Goal: Information Seeking & Learning: Find specific fact

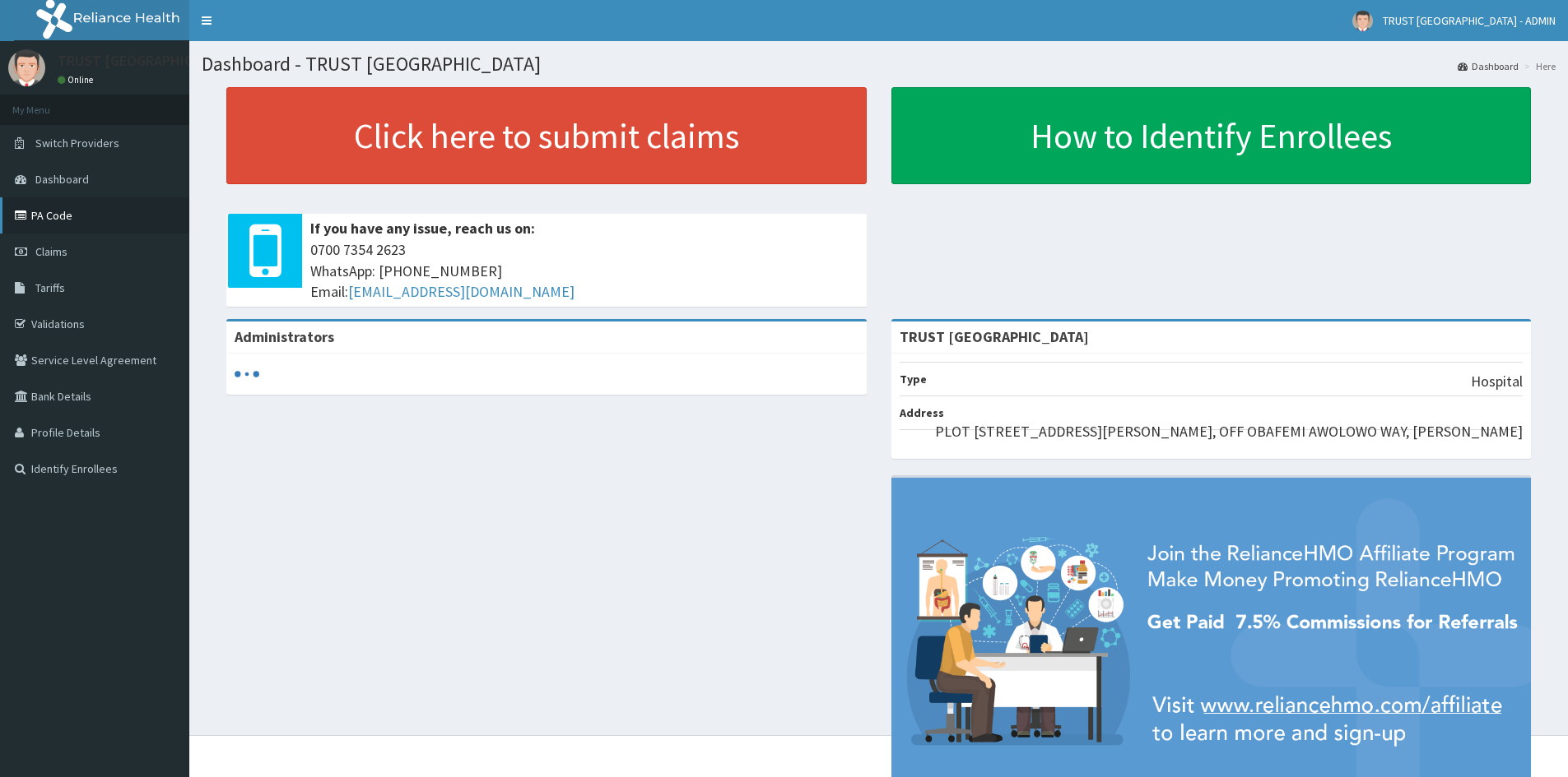
click at [55, 219] on link "PA Code" at bounding box center [94, 216] width 189 height 37
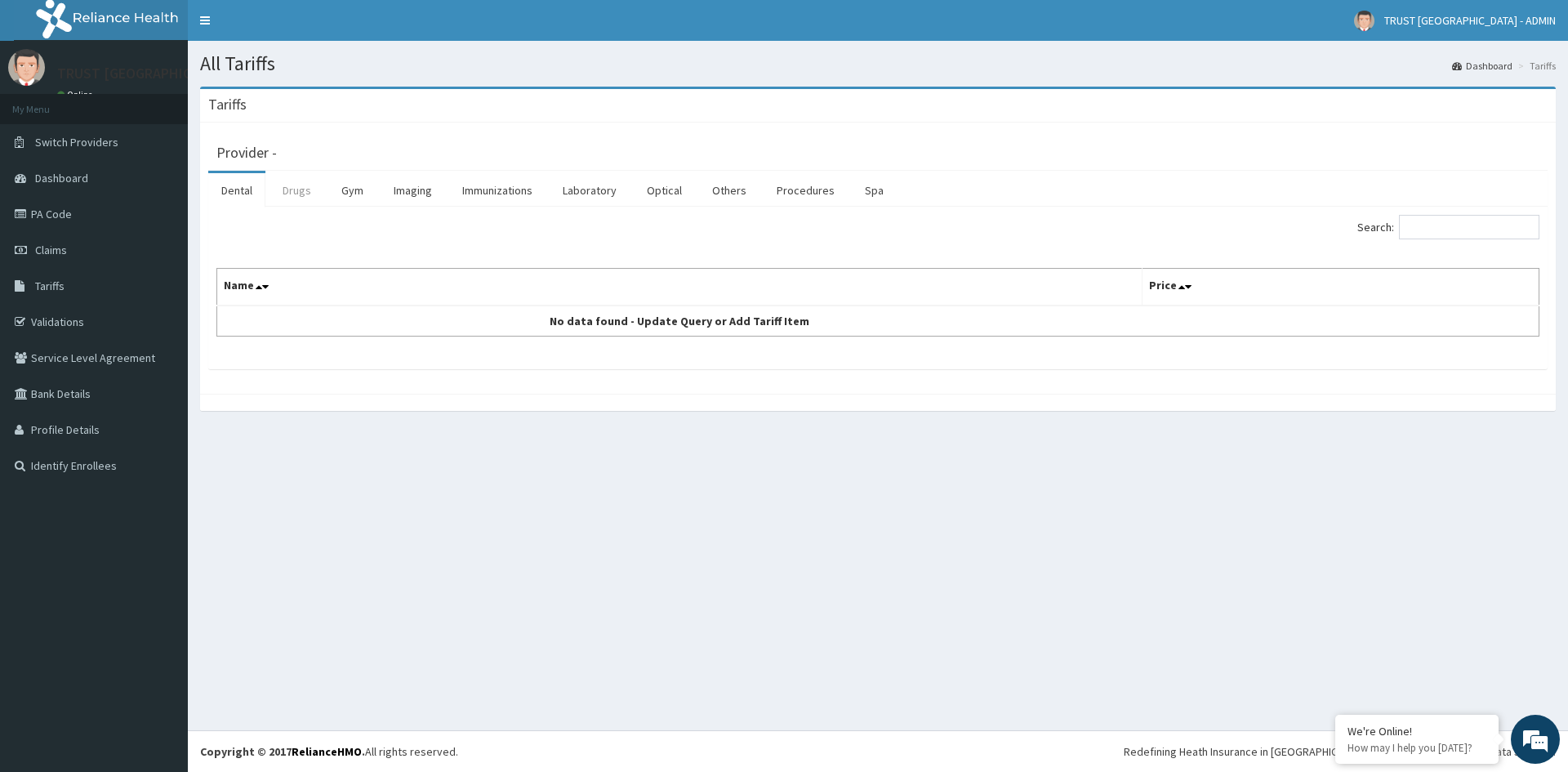
click at [275, 196] on link "Drugs" at bounding box center [297, 190] width 55 height 35
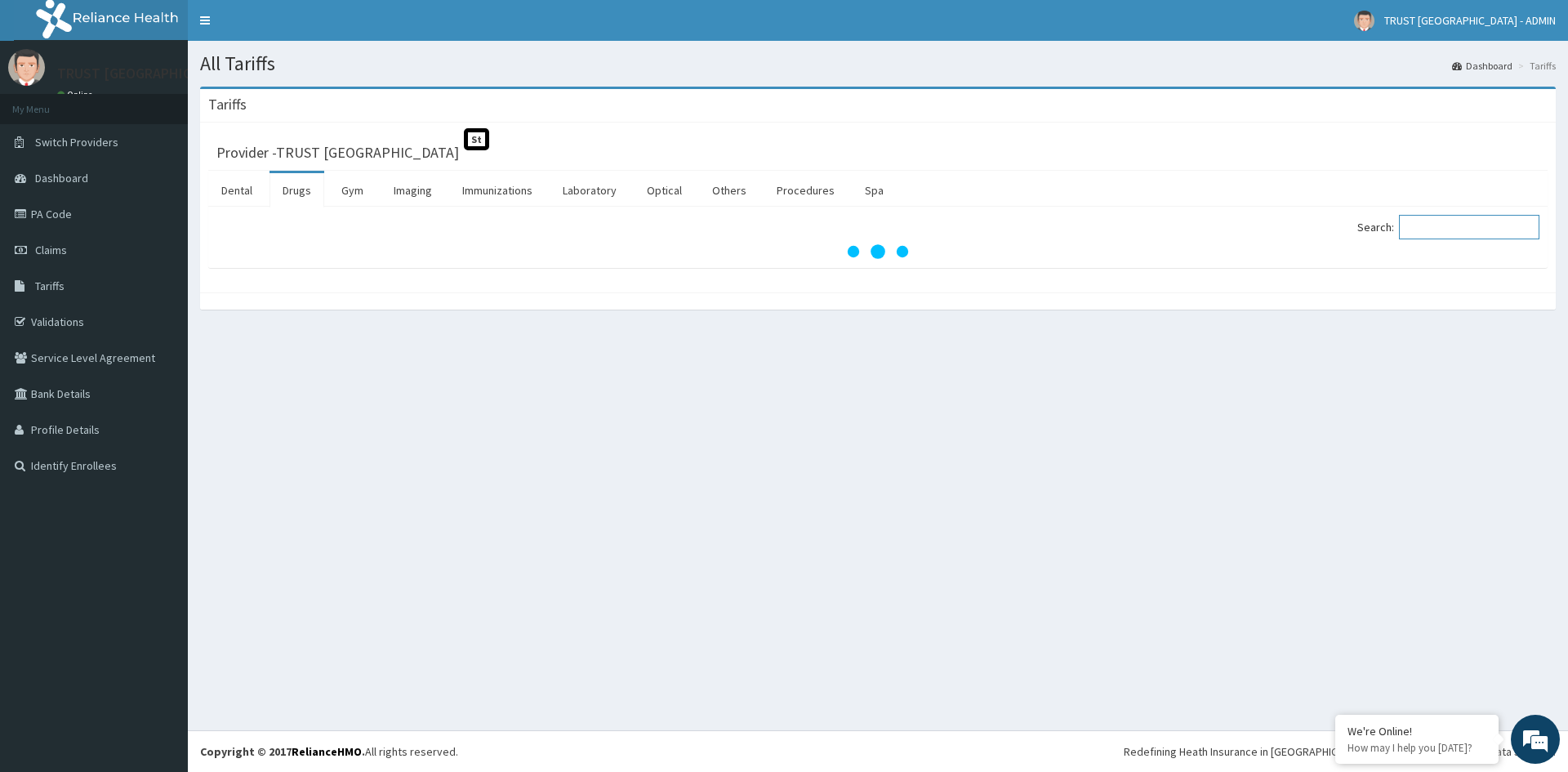
click at [1420, 223] on input "Search:" at bounding box center [1469, 228] width 141 height 25
paste input "[MEDICAL_DATA]"
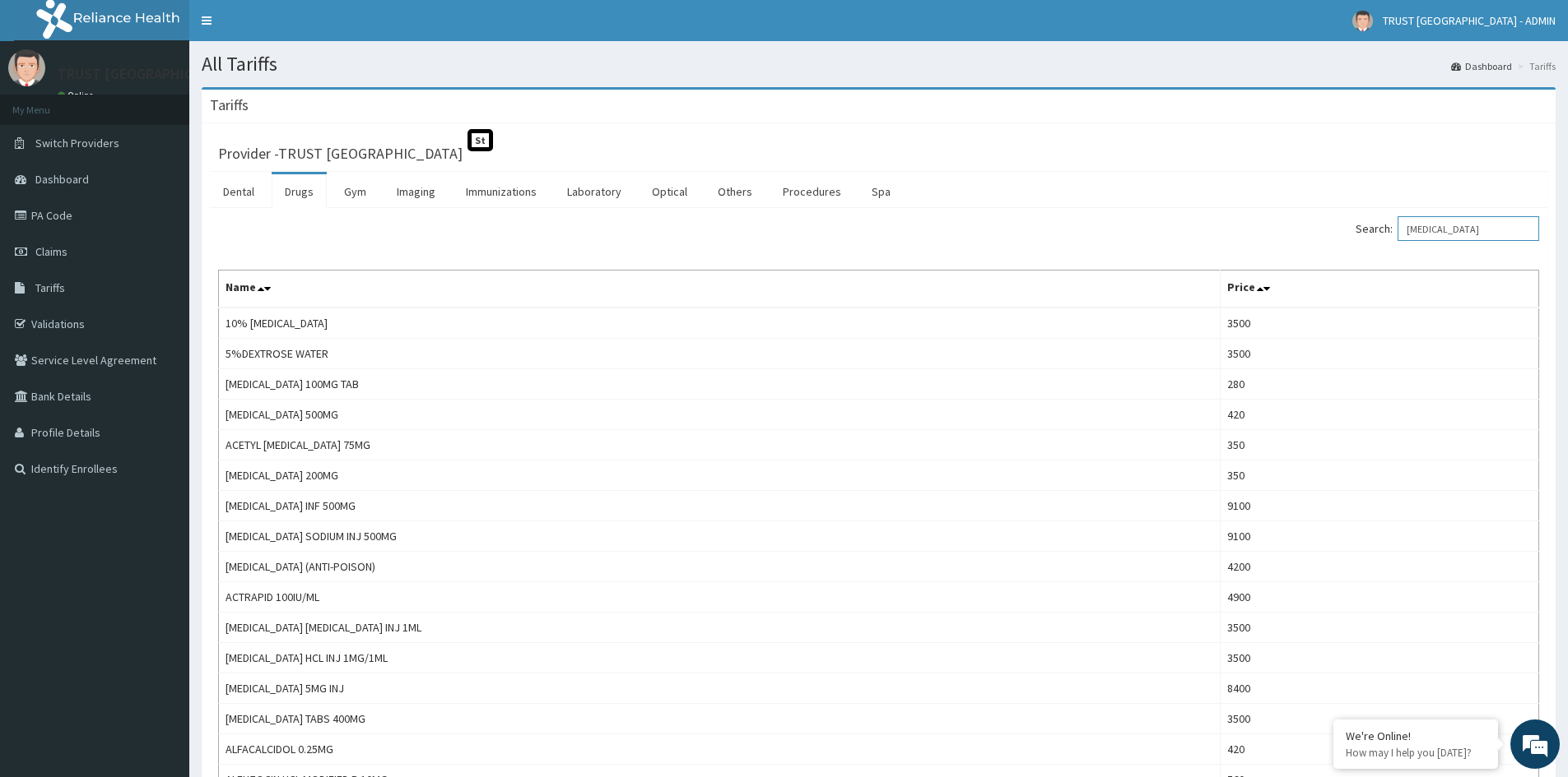
click at [1493, 227] on input "[MEDICAL_DATA]" at bounding box center [1467, 229] width 142 height 25
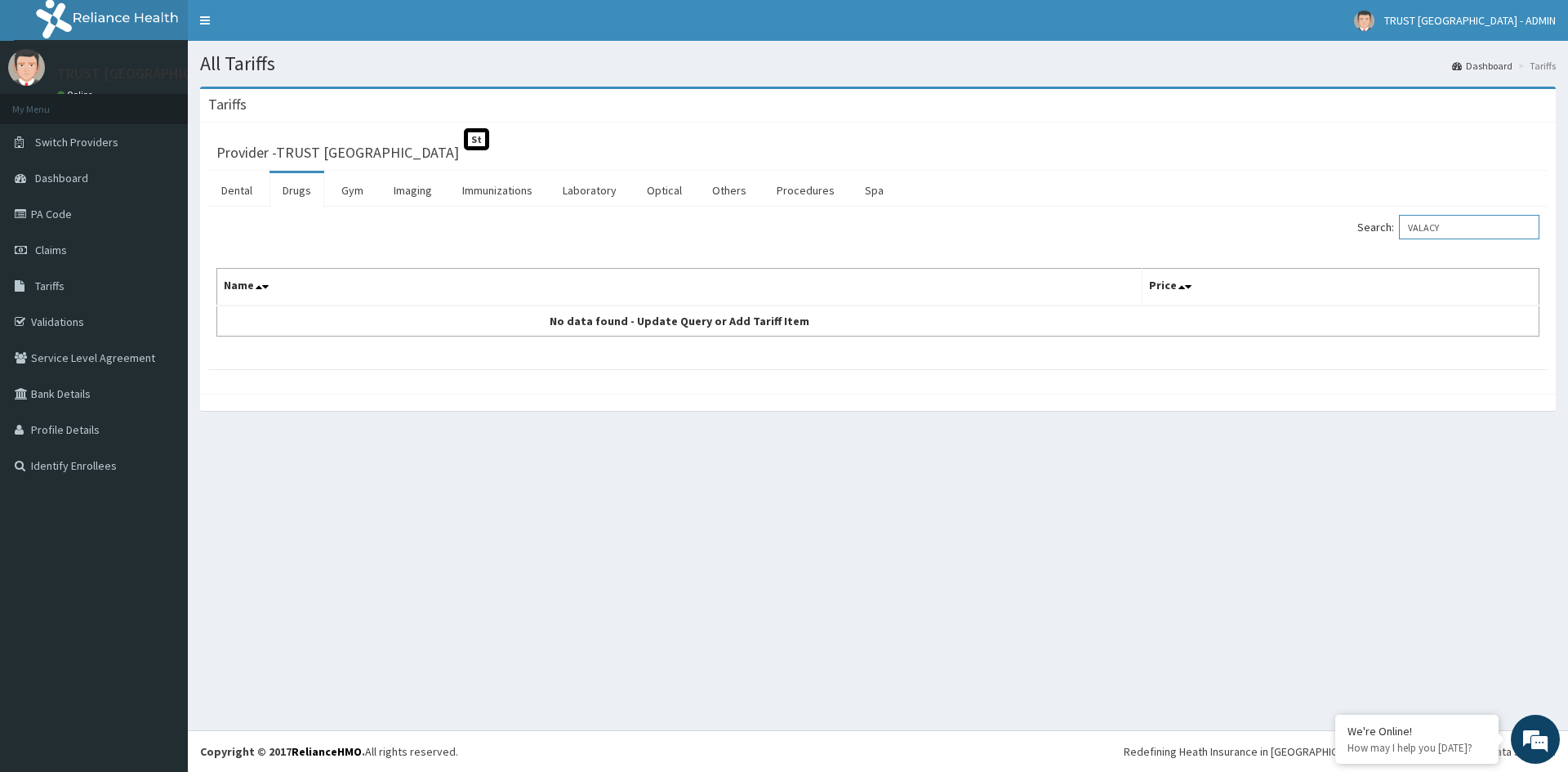
drag, startPoint x: 1481, startPoint y: 229, endPoint x: 1344, endPoint y: 229, distance: 137.0
click at [1344, 229] on div "Search: VALACY" at bounding box center [1215, 229] width 649 height 28
paste input "[MEDICAL_DATA]"
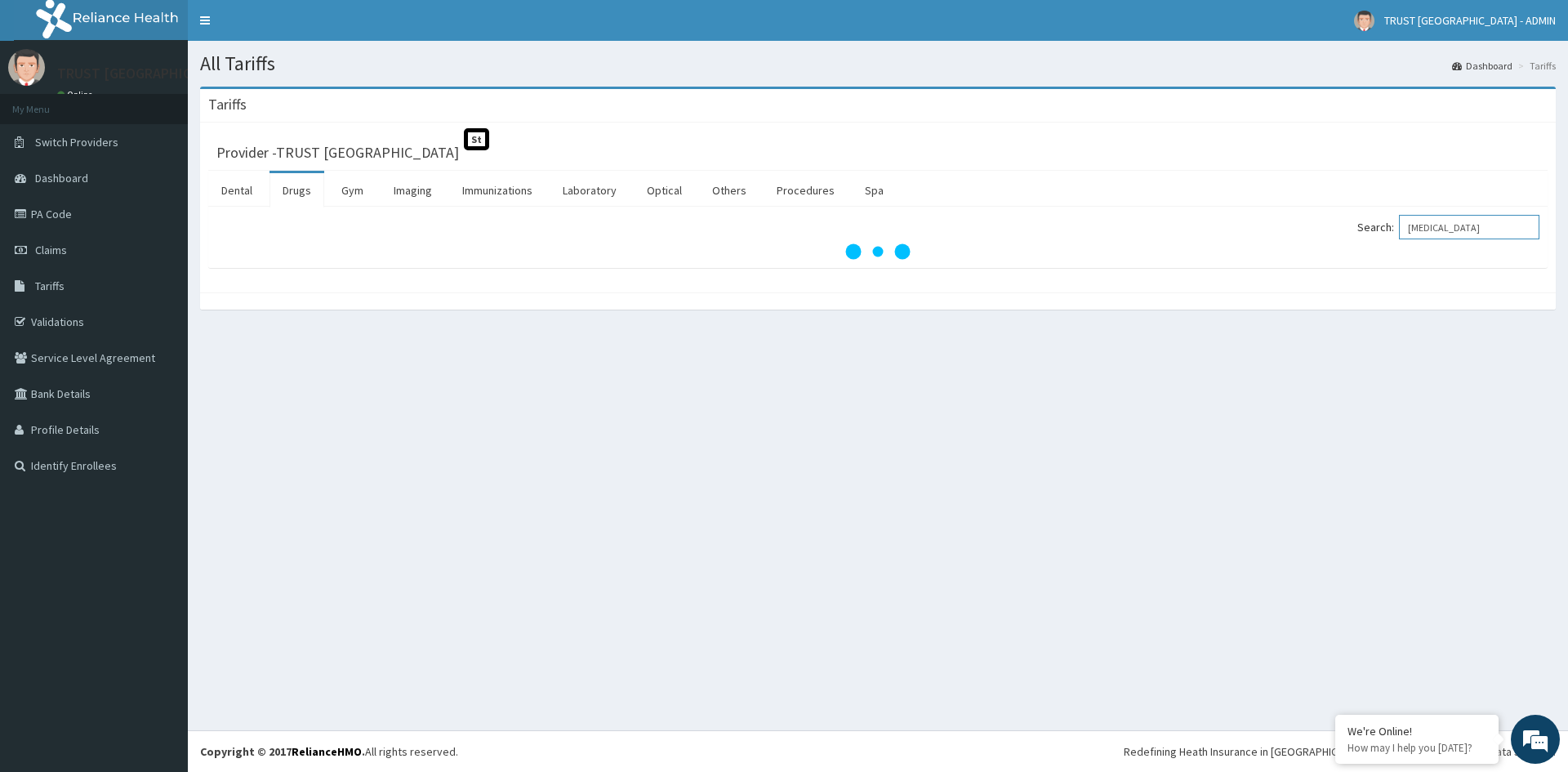
type input "[MEDICAL_DATA]"
